Goal: Find specific page/section: Find specific page/section

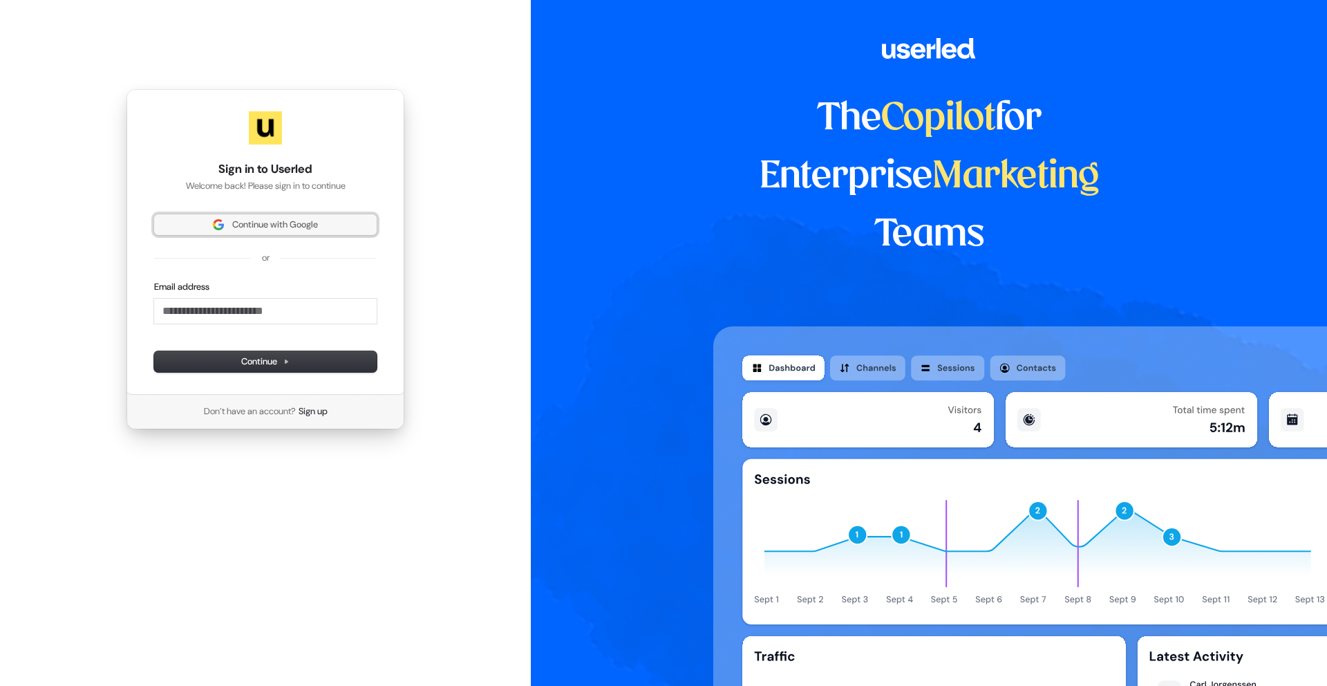
click at [311, 226] on span "Continue with Google" at bounding box center [275, 224] width 86 height 12
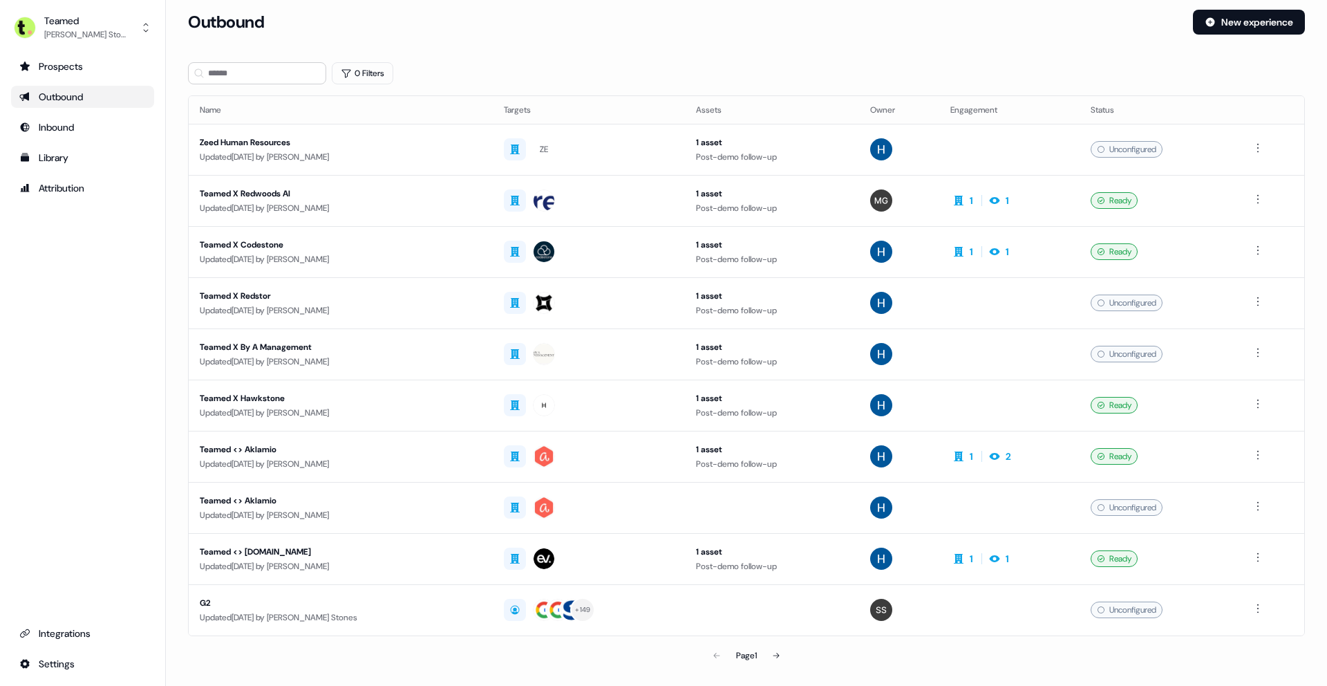
scroll to position [7, 0]
click at [115, 132] on div "Inbound" at bounding box center [82, 127] width 126 height 14
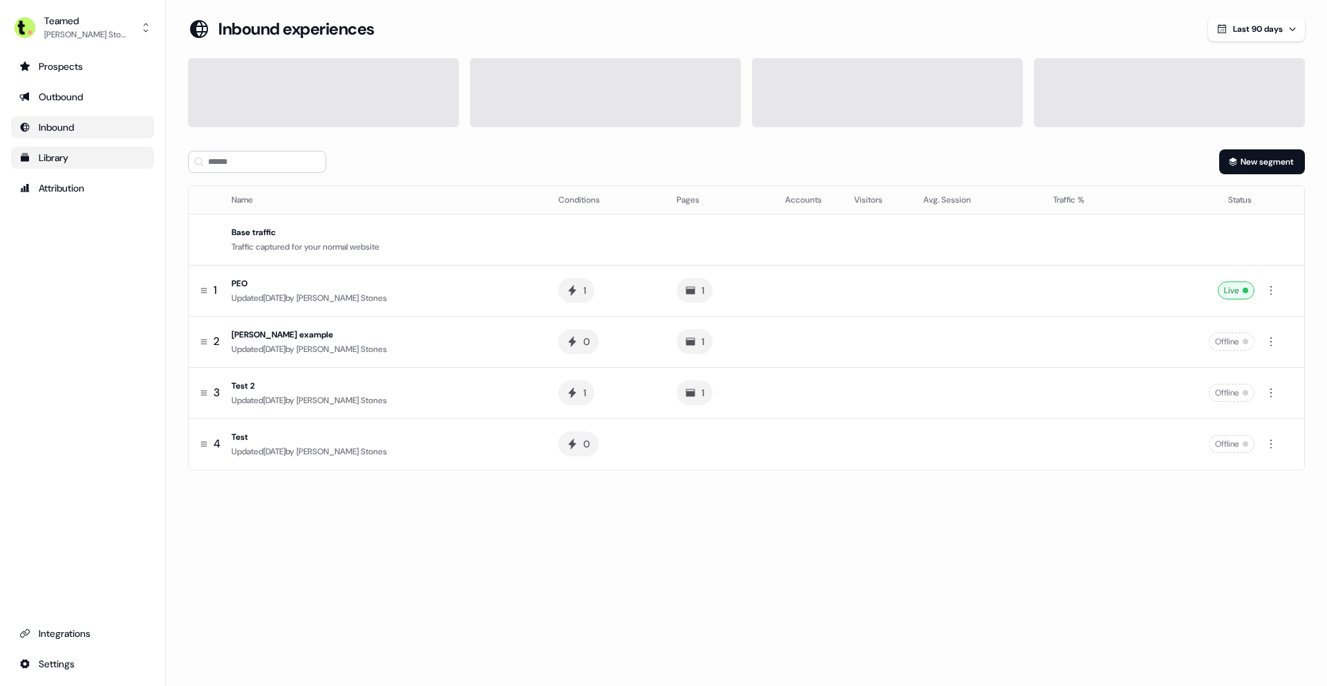
click at [97, 156] on div "Library" at bounding box center [82, 158] width 126 height 14
